Goal: Communication & Community: Participate in discussion

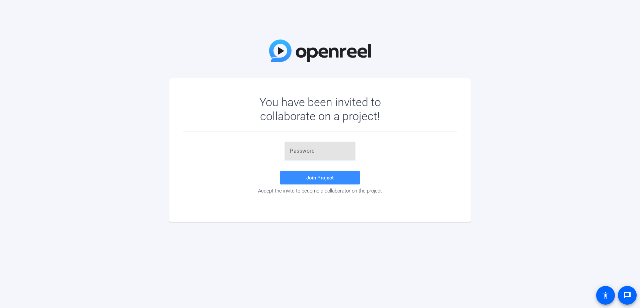
click at [293, 150] on input "text" at bounding box center [320, 151] width 60 height 8
type input "&8nGuF"
click at [325, 177] on span "Join Project" at bounding box center [319, 178] width 27 height 6
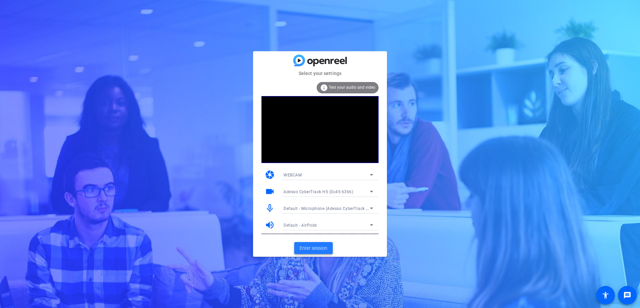
click at [312, 245] on span "Enter session" at bounding box center [314, 248] width 28 height 7
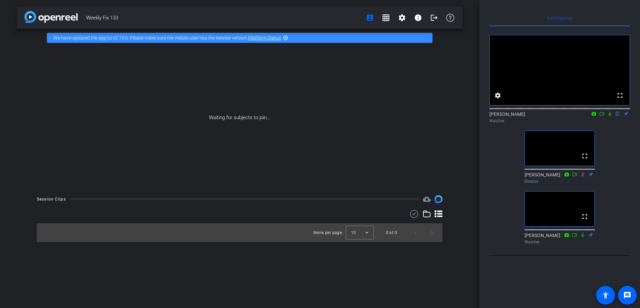
click at [610, 116] on icon at bounding box center [610, 114] width 5 height 5
click at [609, 116] on icon at bounding box center [610, 114] width 5 height 5
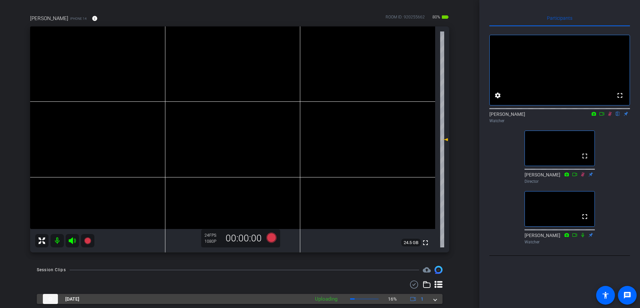
scroll to position [78, 0]
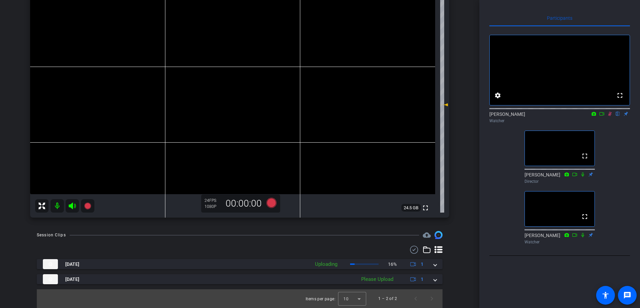
click at [610, 116] on icon at bounding box center [610, 114] width 5 height 5
